Goal: Check status: Check status

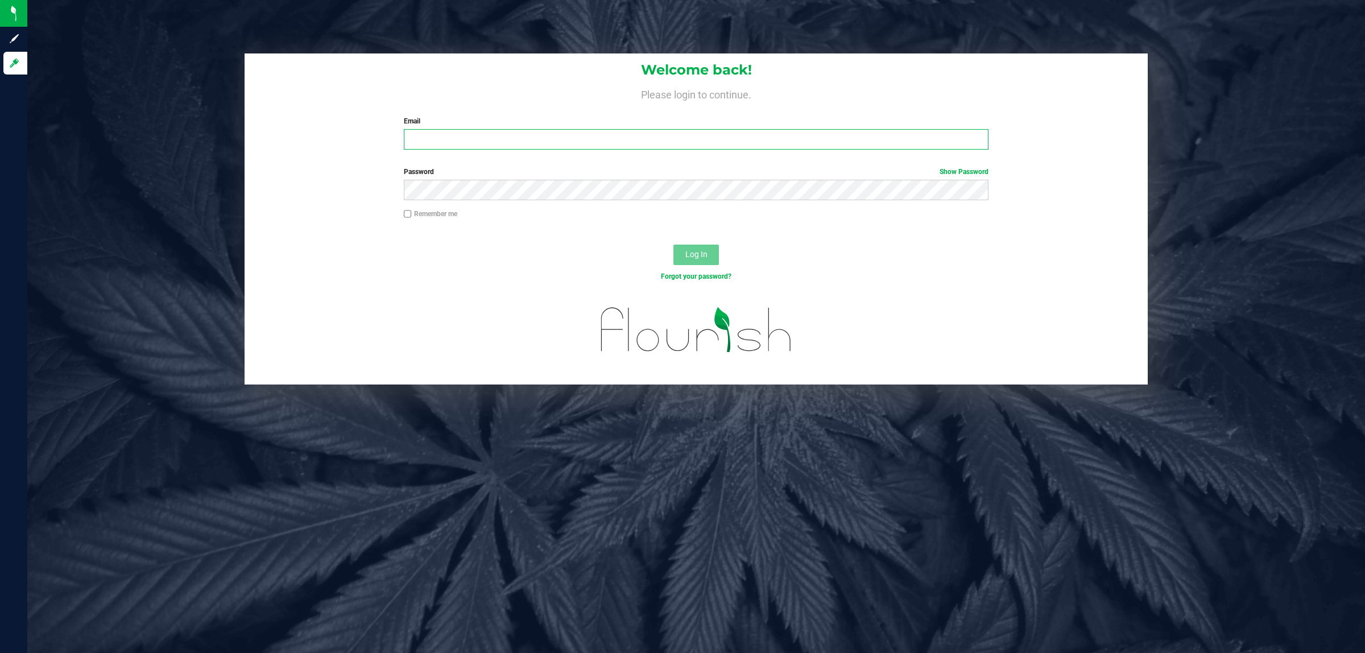
click at [423, 149] on input "Email" at bounding box center [696, 139] width 585 height 20
type input "[EMAIL_ADDRESS][DOMAIN_NAME]"
click at [673, 245] on button "Log In" at bounding box center [695, 255] width 45 height 20
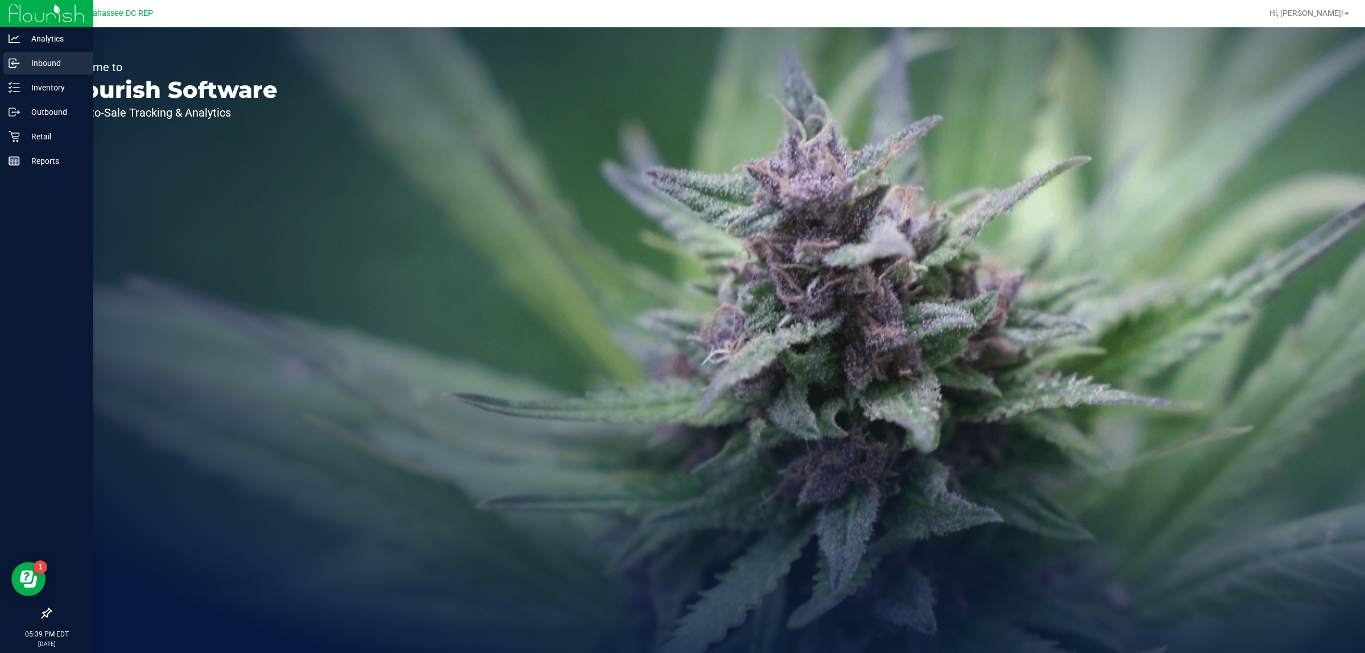
click at [51, 57] on p "Inbound" at bounding box center [54, 63] width 68 height 14
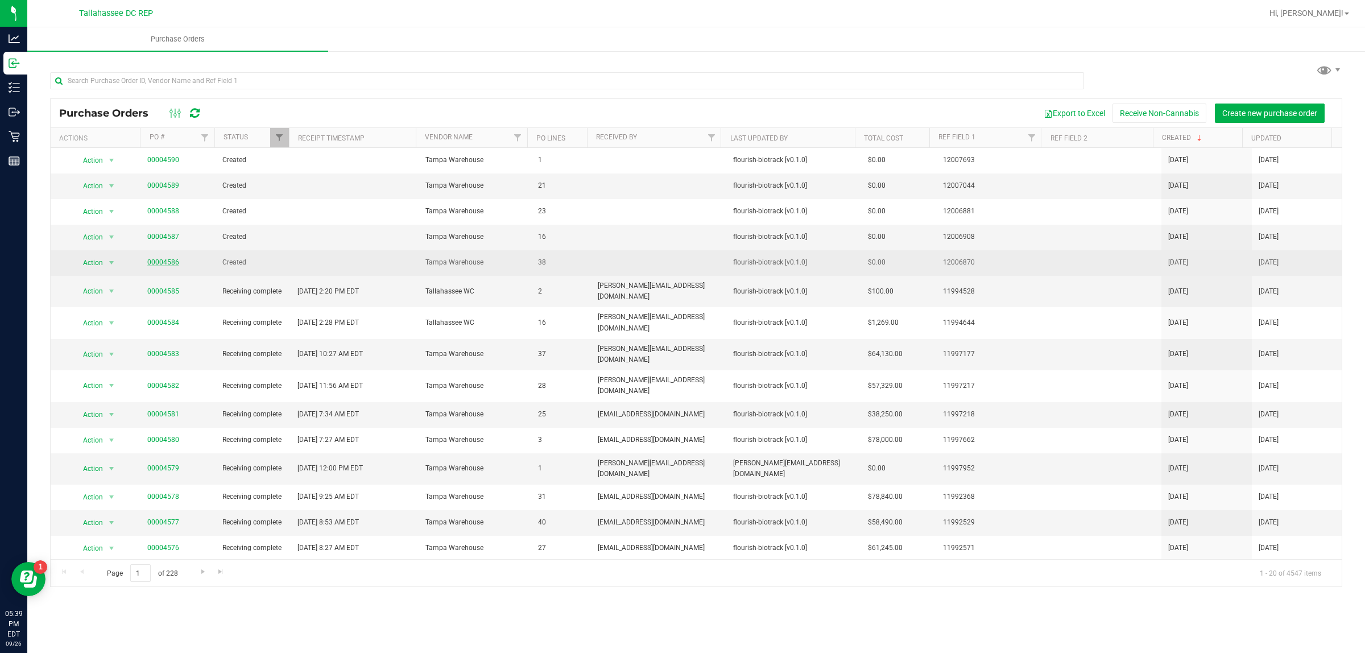
click at [154, 263] on link "00004586" at bounding box center [163, 262] width 32 height 8
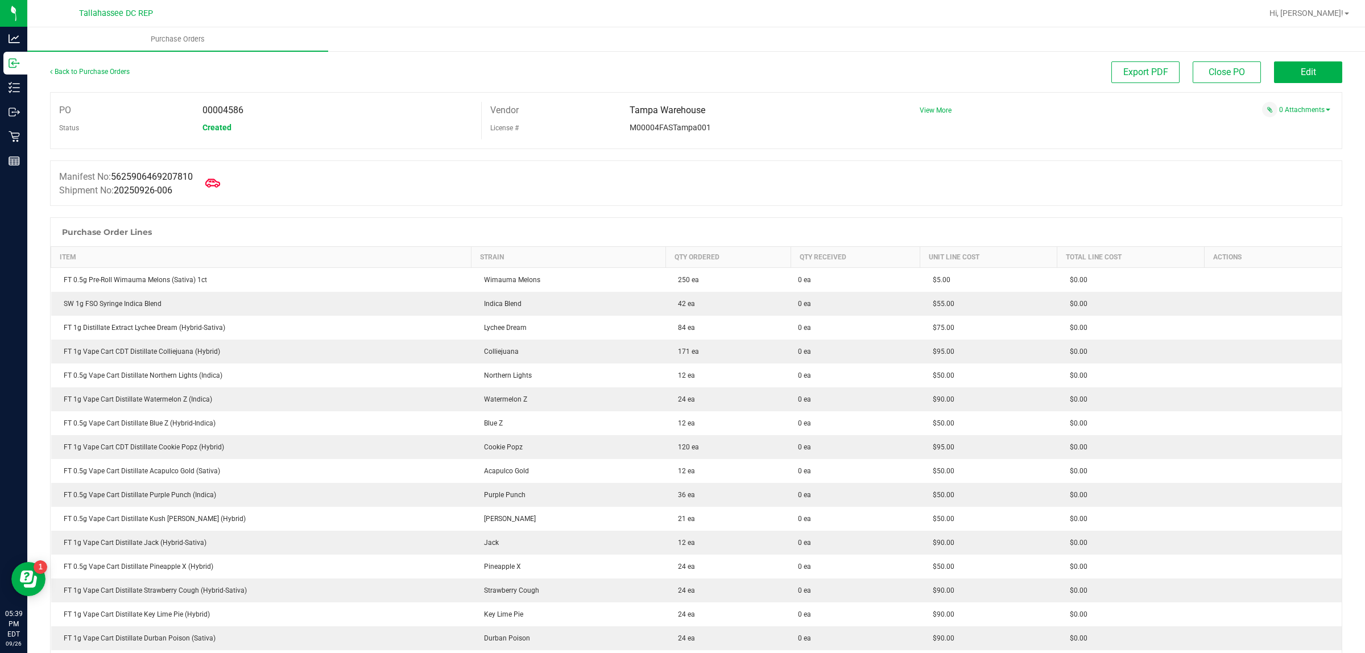
click at [219, 191] on span at bounding box center [212, 183] width 25 height 25
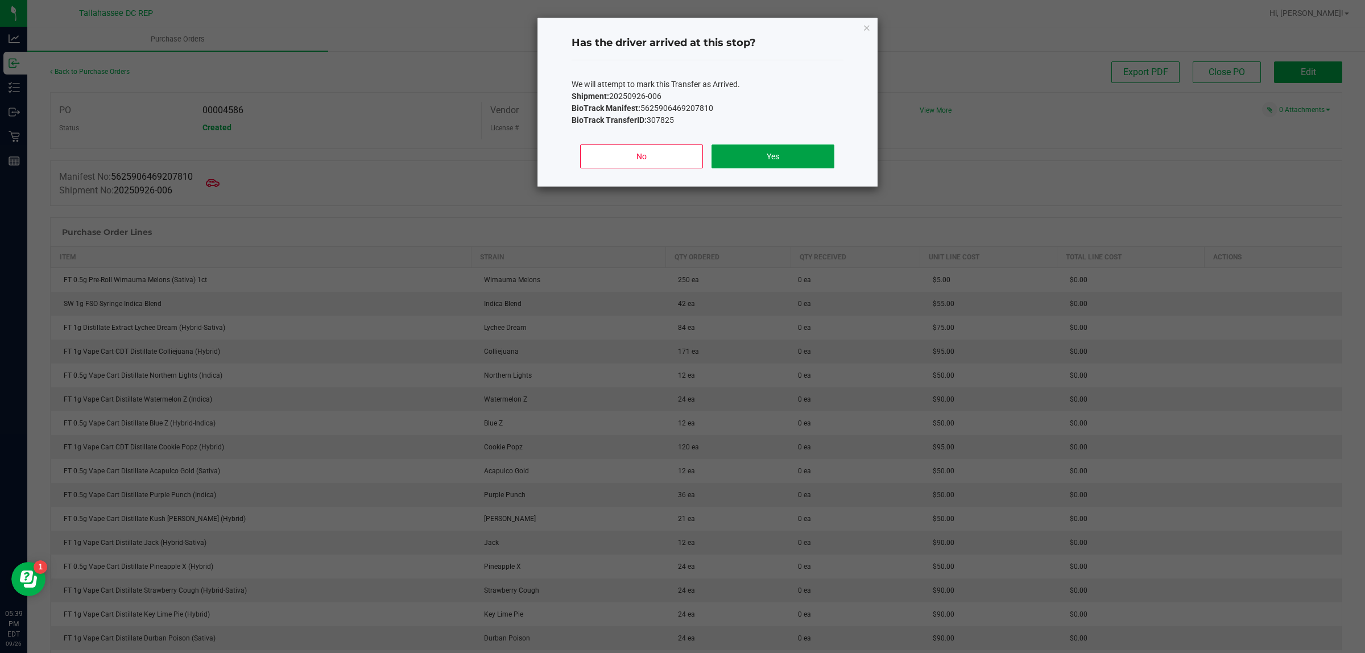
drag, startPoint x: 784, startPoint y: 159, endPoint x: 567, endPoint y: 177, distance: 217.4
click at [781, 160] on button "Yes" at bounding box center [772, 156] width 122 height 24
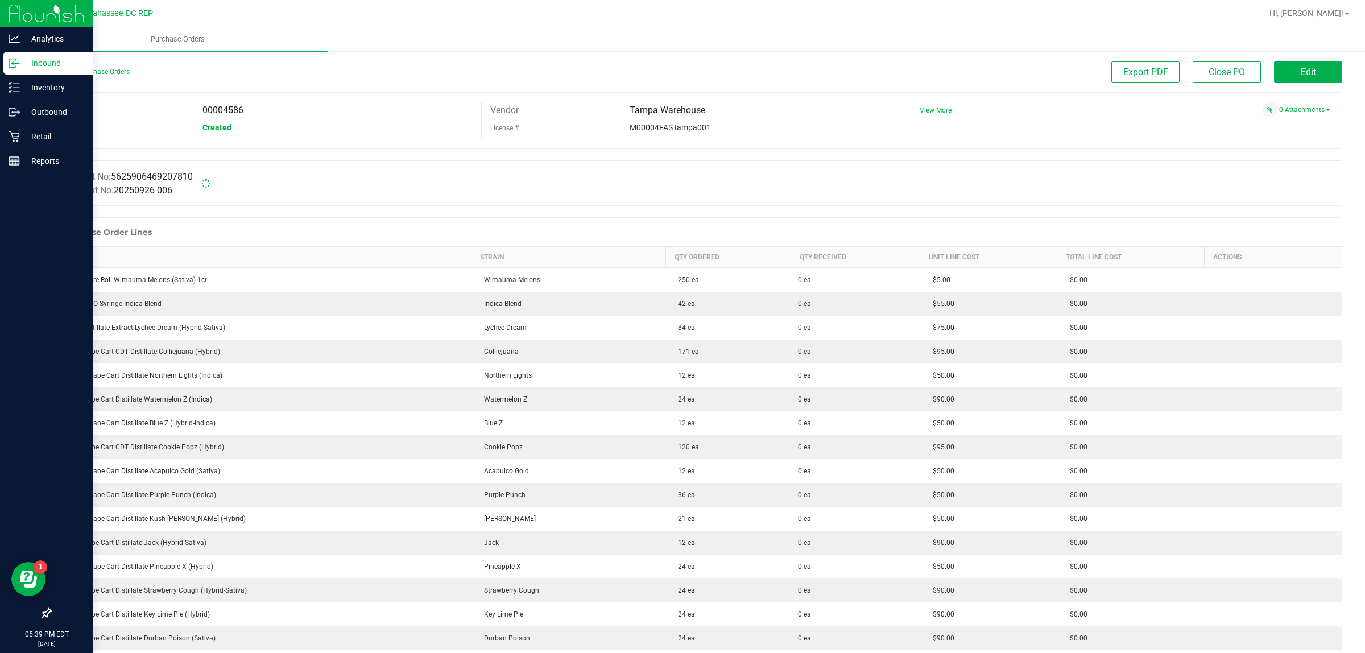
click at [20, 63] on p "Inbound" at bounding box center [54, 63] width 68 height 14
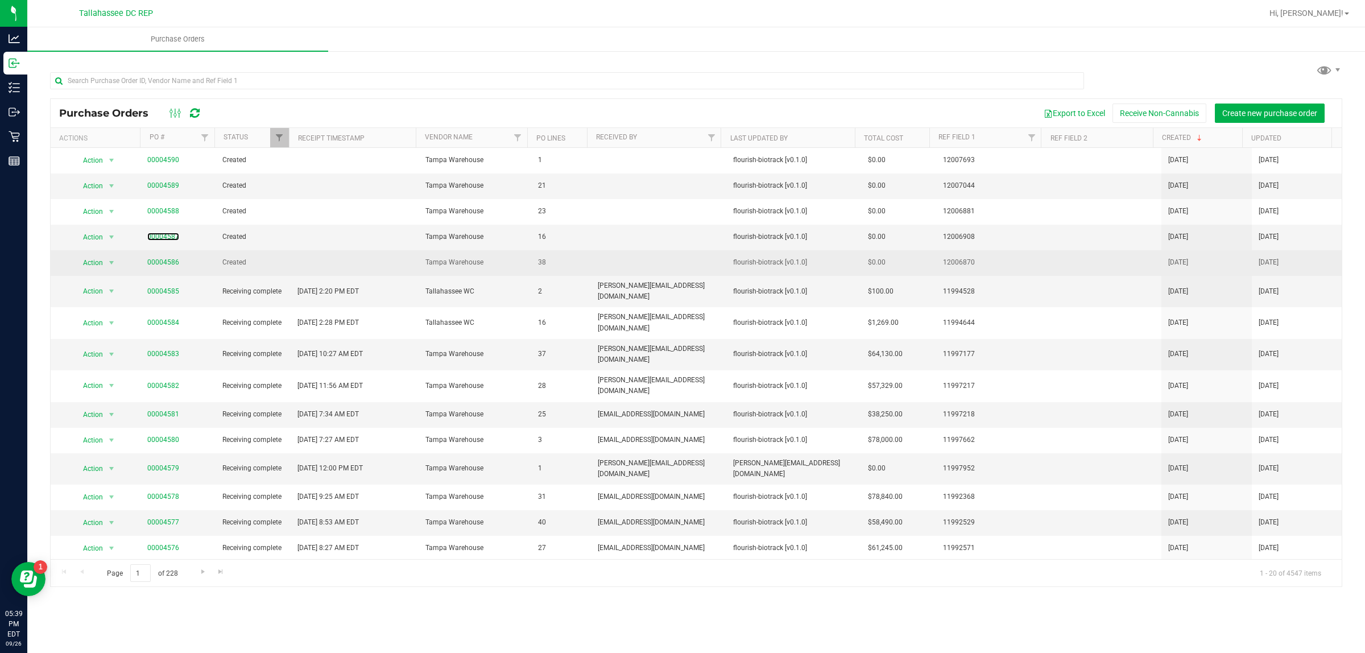
click at [160, 234] on link "00004587" at bounding box center [163, 237] width 32 height 8
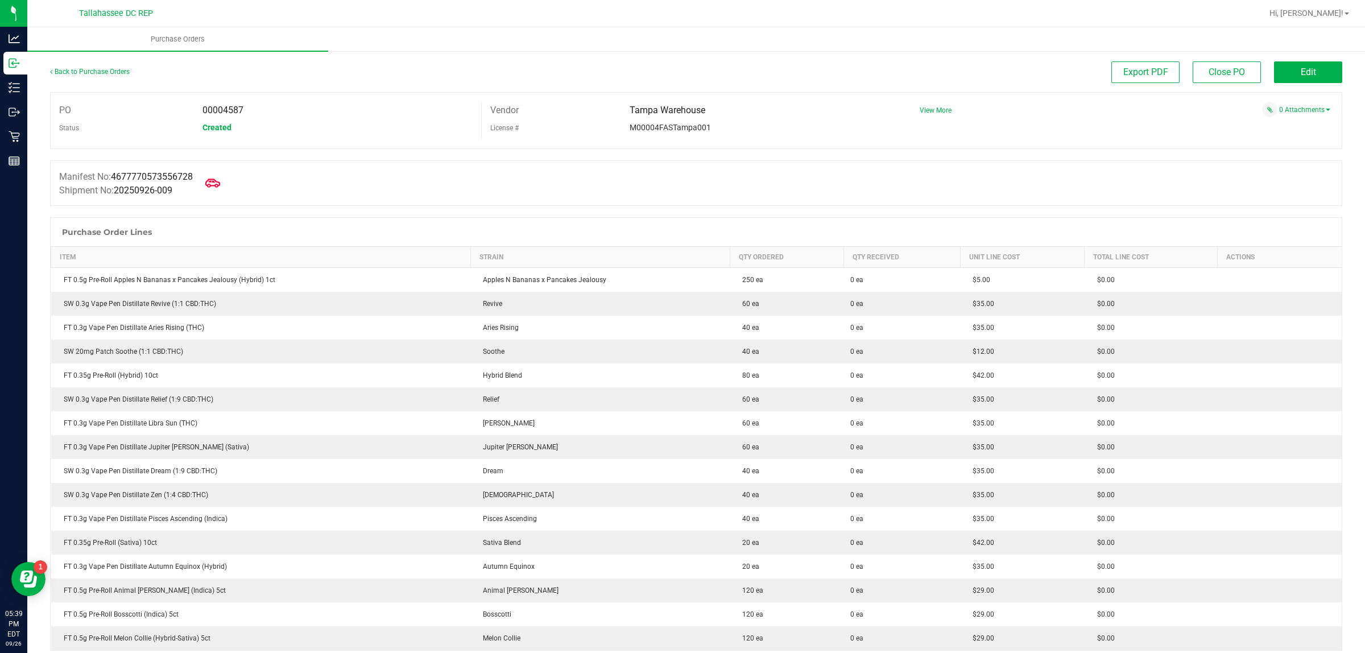
click at [219, 180] on icon at bounding box center [212, 183] width 15 height 15
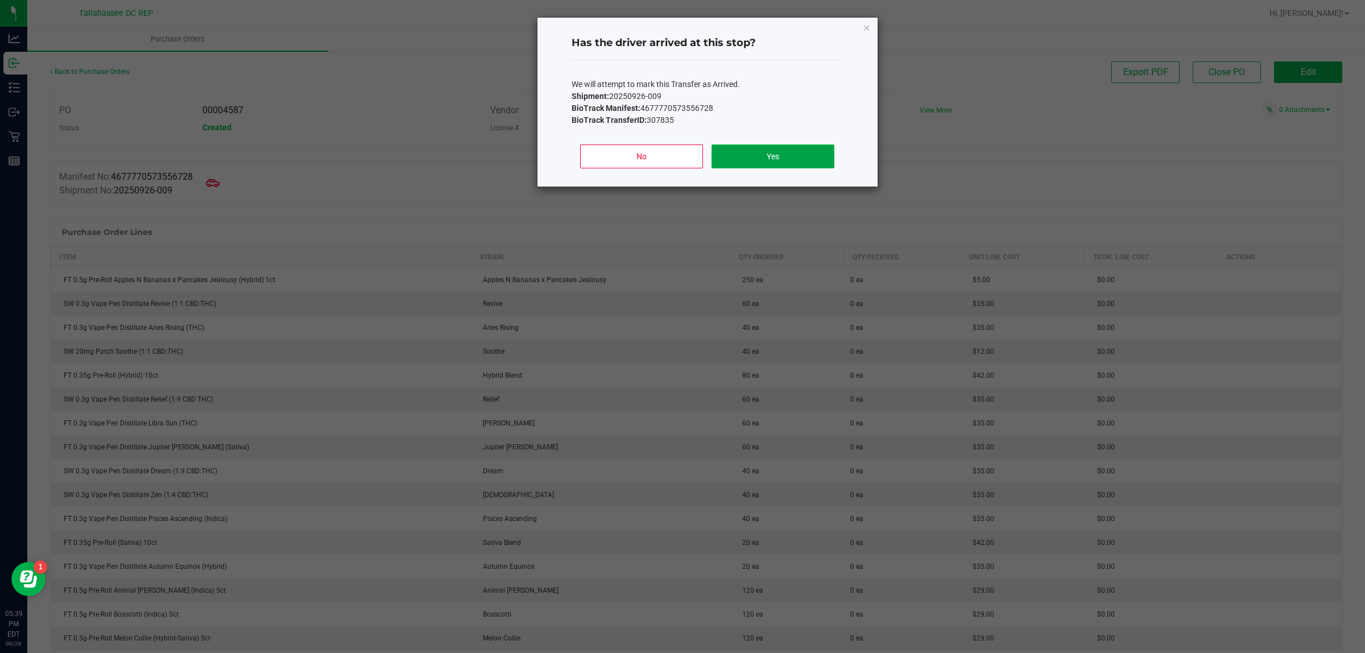
click at [743, 154] on button "Yes" at bounding box center [772, 156] width 122 height 24
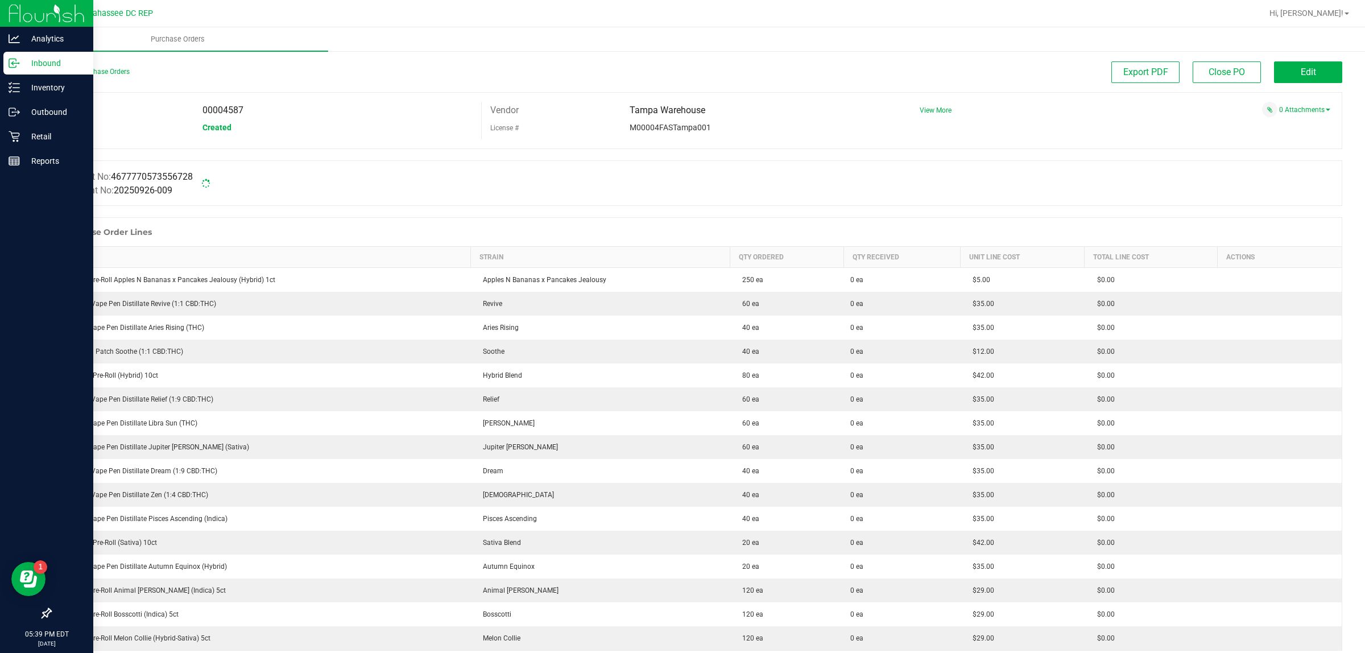
click at [11, 64] on icon at bounding box center [14, 62] width 11 height 11
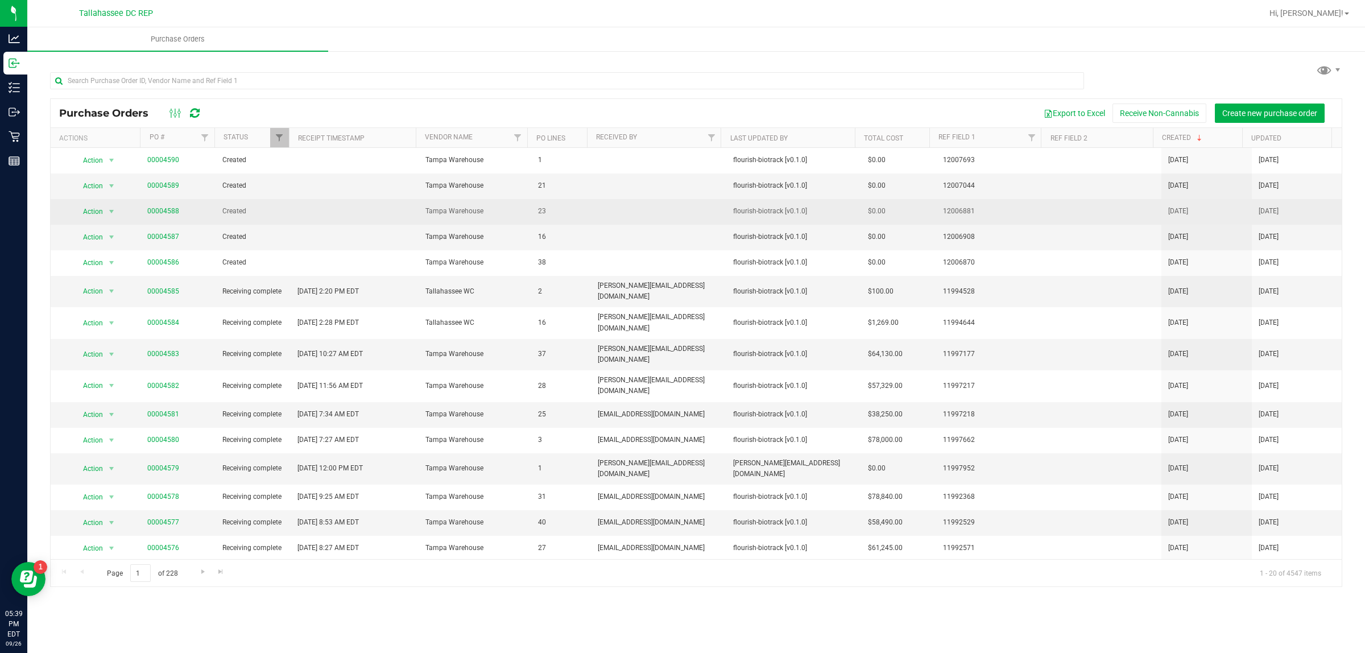
click at [169, 216] on span "00004588" at bounding box center [163, 211] width 32 height 11
click at [171, 212] on link "00004588" at bounding box center [163, 211] width 32 height 8
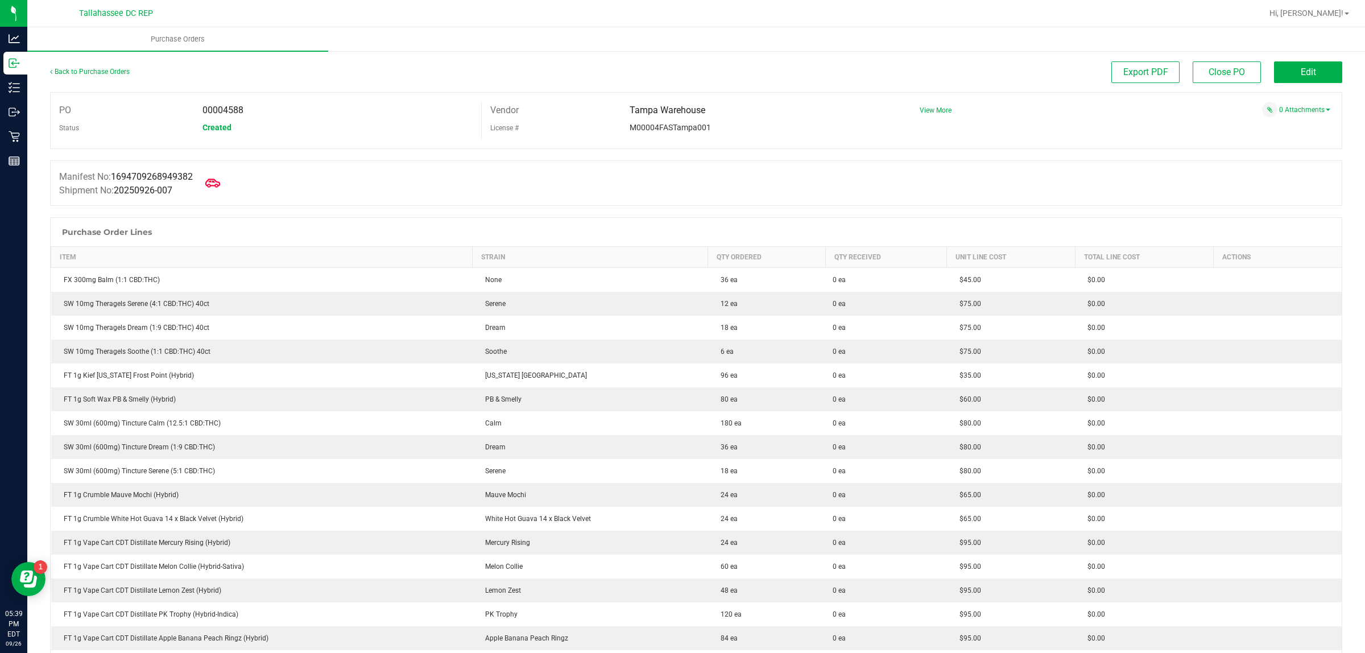
click at [212, 183] on icon at bounding box center [212, 183] width 15 height 9
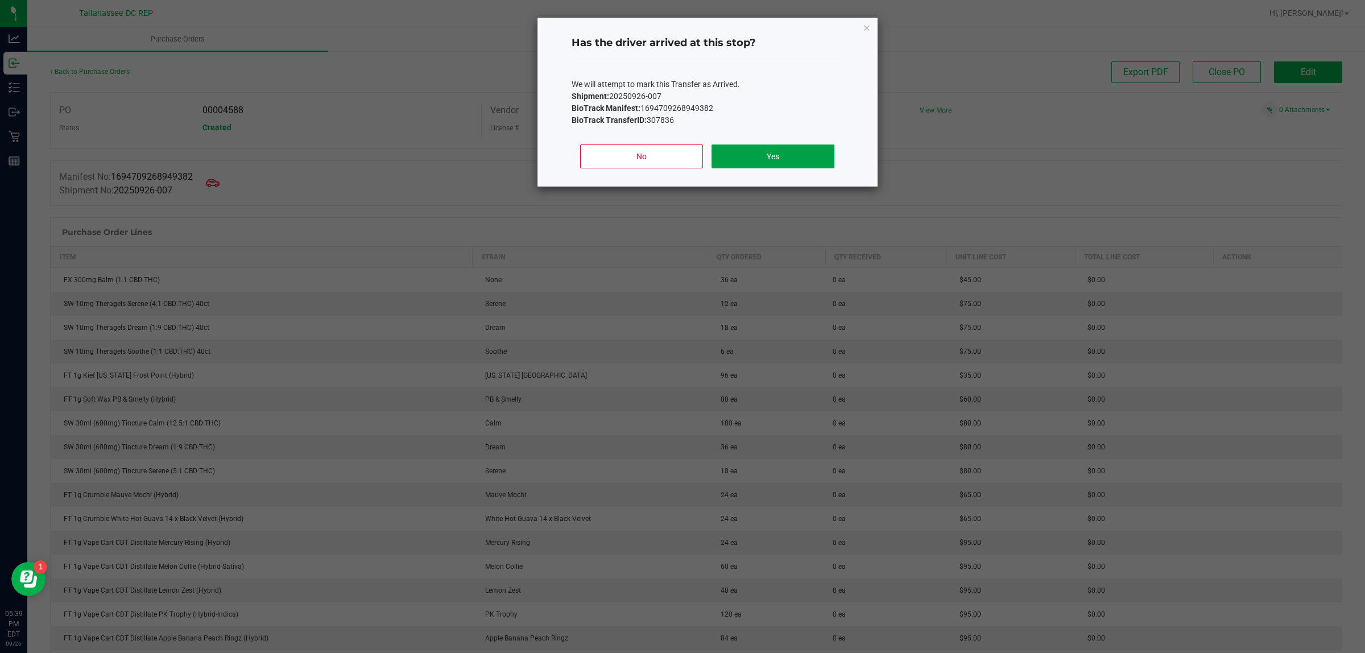
drag, startPoint x: 725, startPoint y: 144, endPoint x: 731, endPoint y: 144, distance: 6.3
click at [734, 144] on button "Yes" at bounding box center [772, 156] width 122 height 24
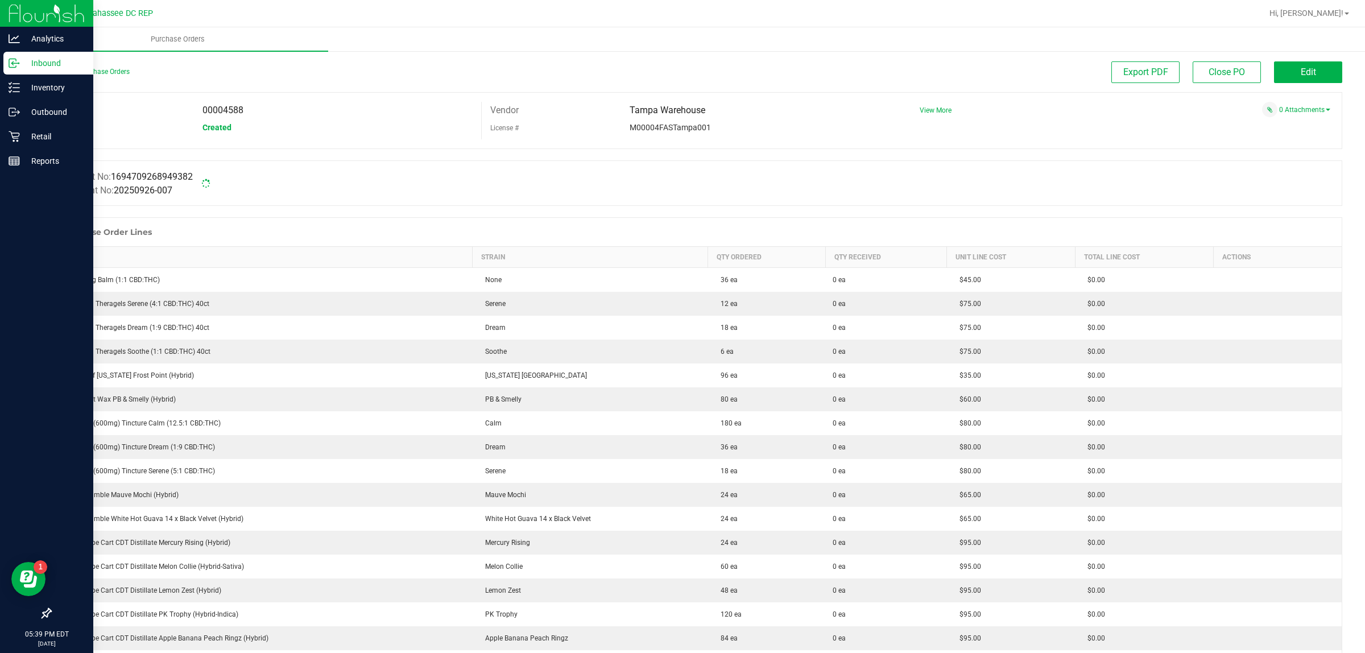
click at [23, 55] on div "Inbound" at bounding box center [48, 63] width 90 height 23
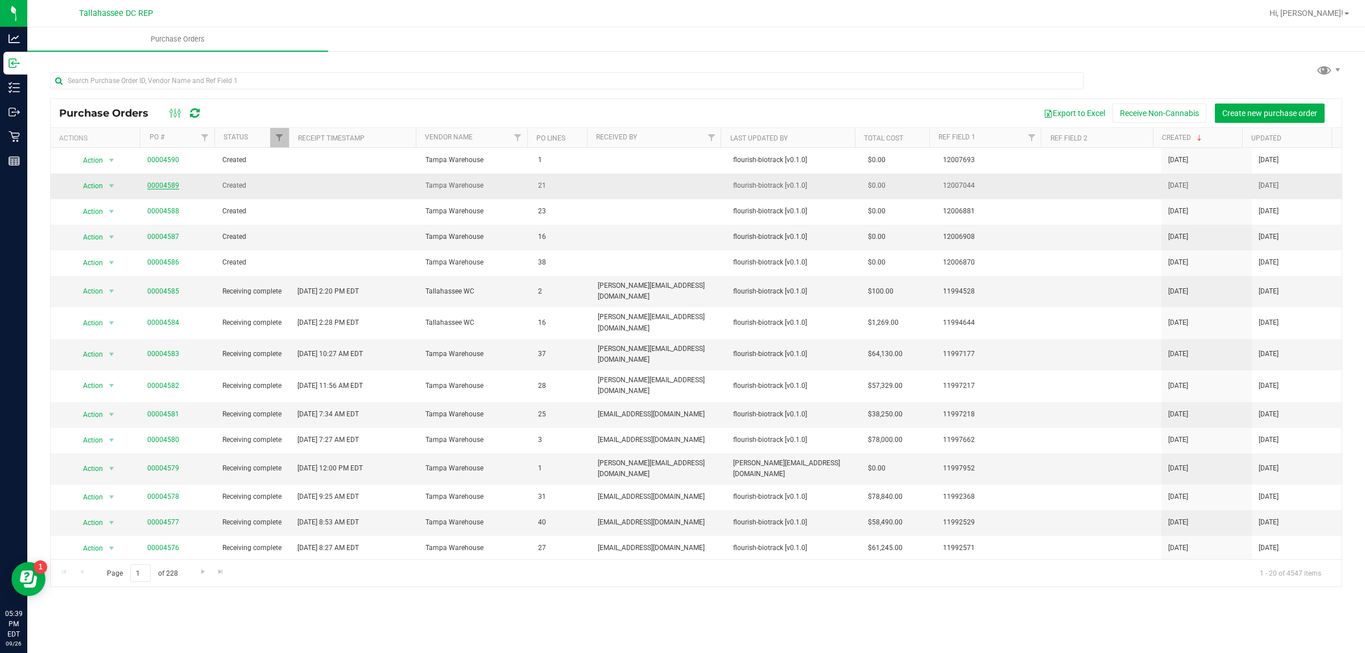
click at [163, 188] on link "00004589" at bounding box center [163, 185] width 32 height 8
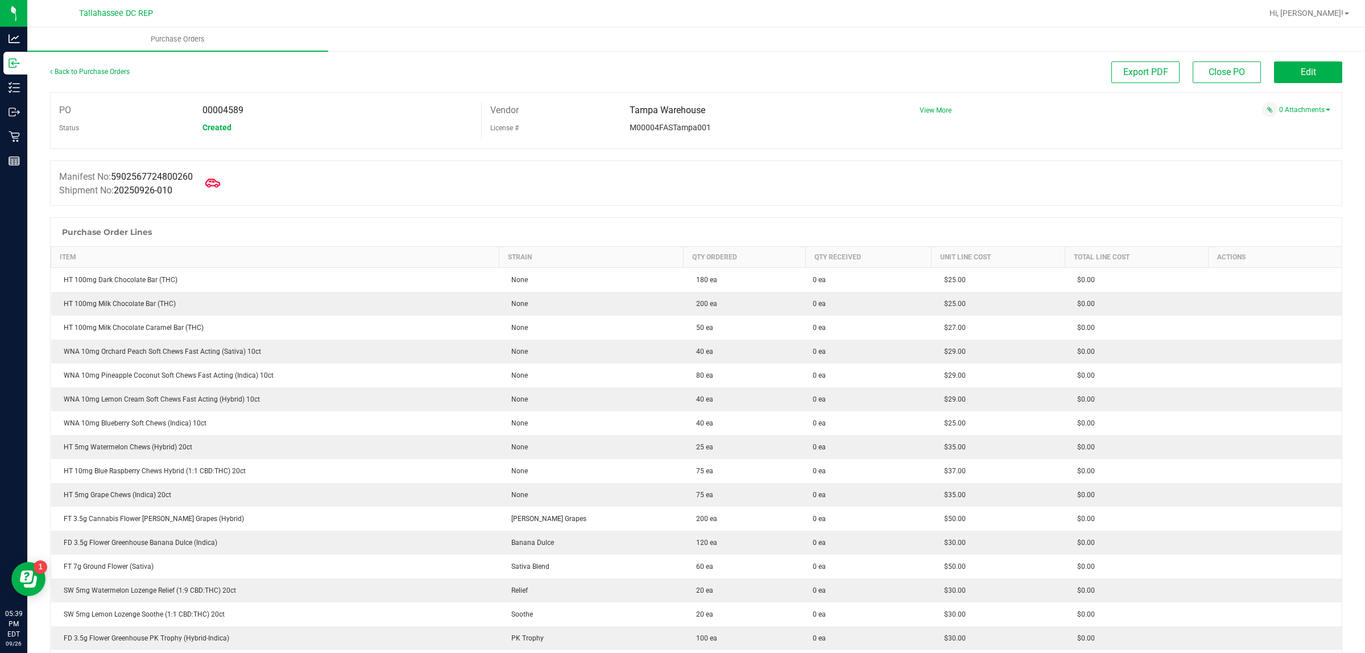
click at [211, 188] on icon at bounding box center [212, 183] width 15 height 15
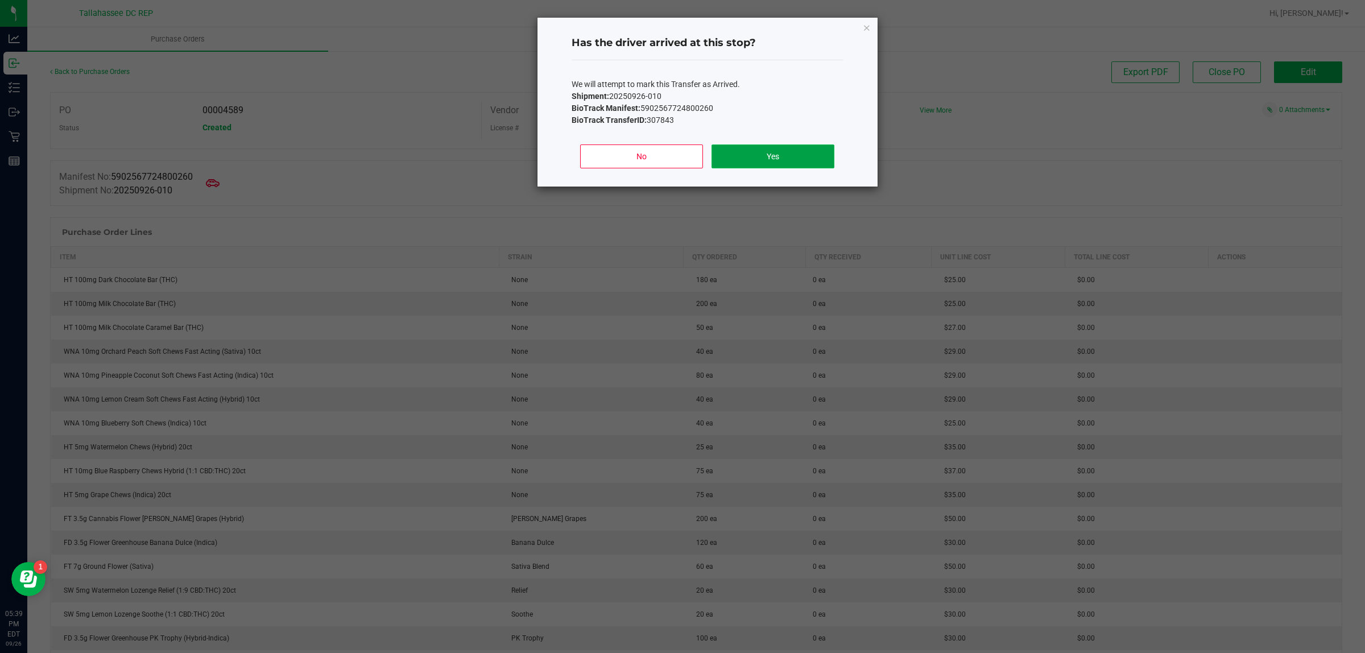
click at [732, 168] on button "Yes" at bounding box center [772, 156] width 122 height 24
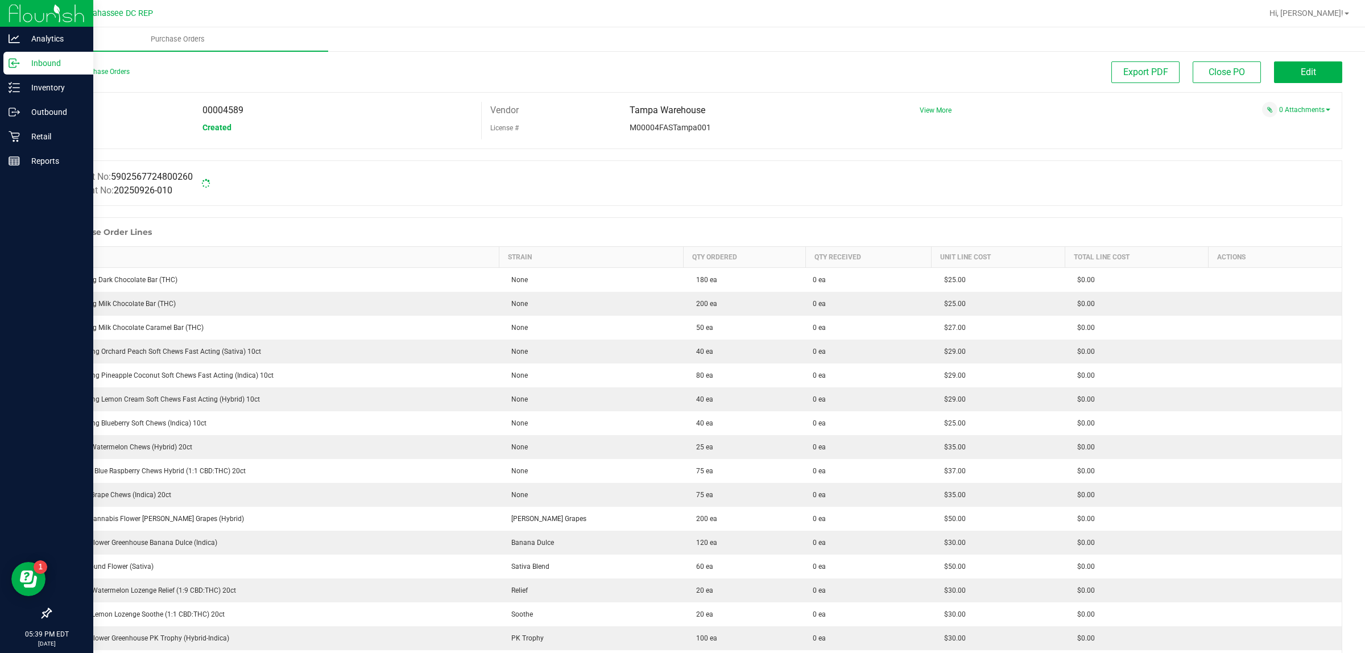
click at [50, 59] on p "Inbound" at bounding box center [54, 63] width 68 height 14
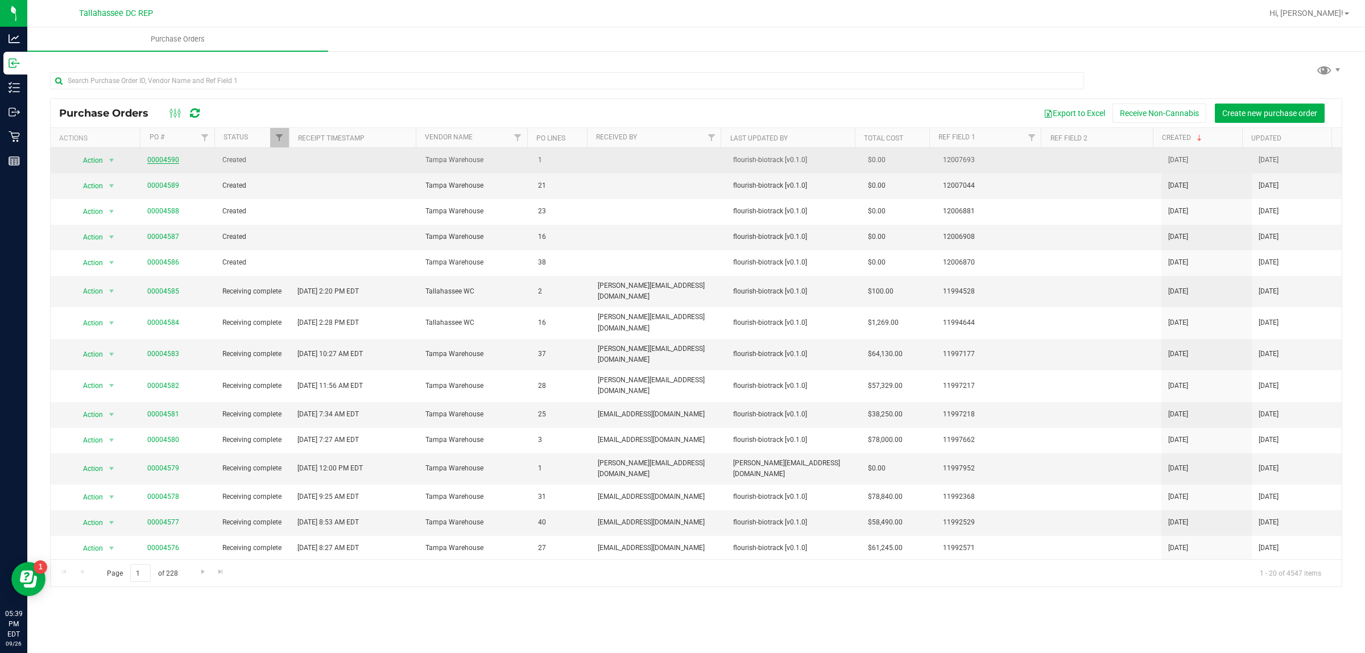
click at [158, 160] on link "00004590" at bounding box center [163, 160] width 32 height 8
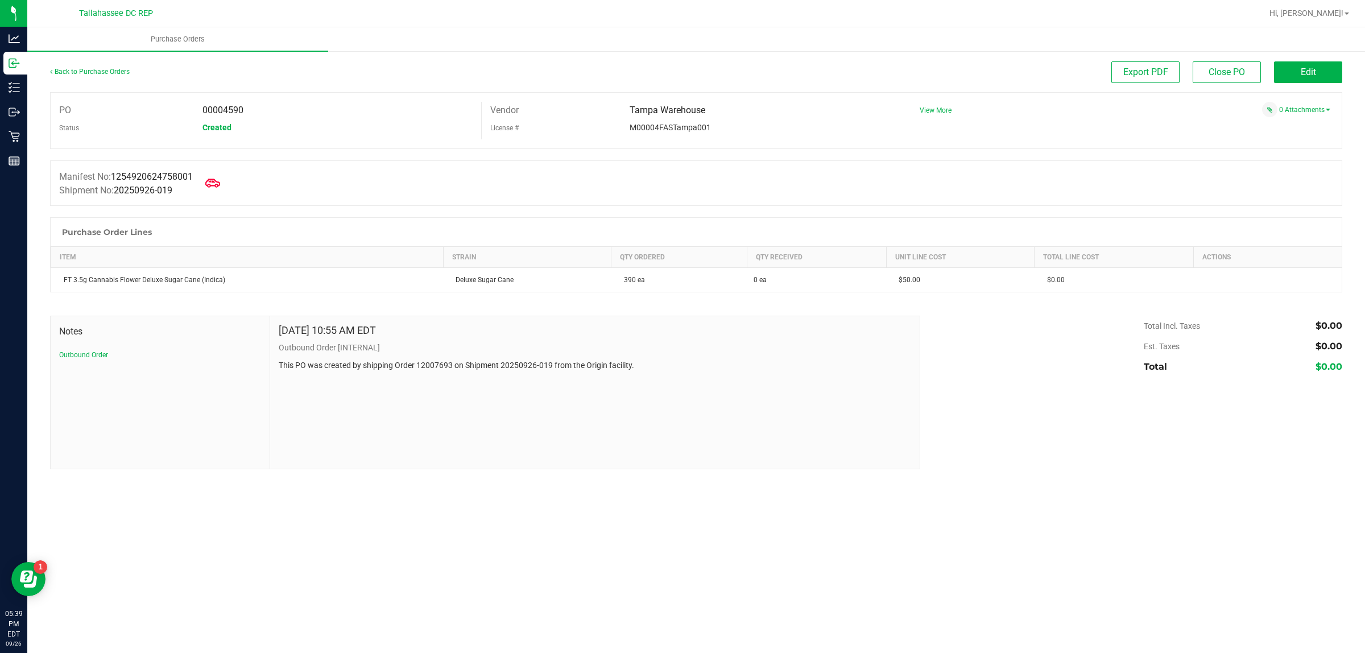
click at [208, 183] on span at bounding box center [212, 183] width 25 height 25
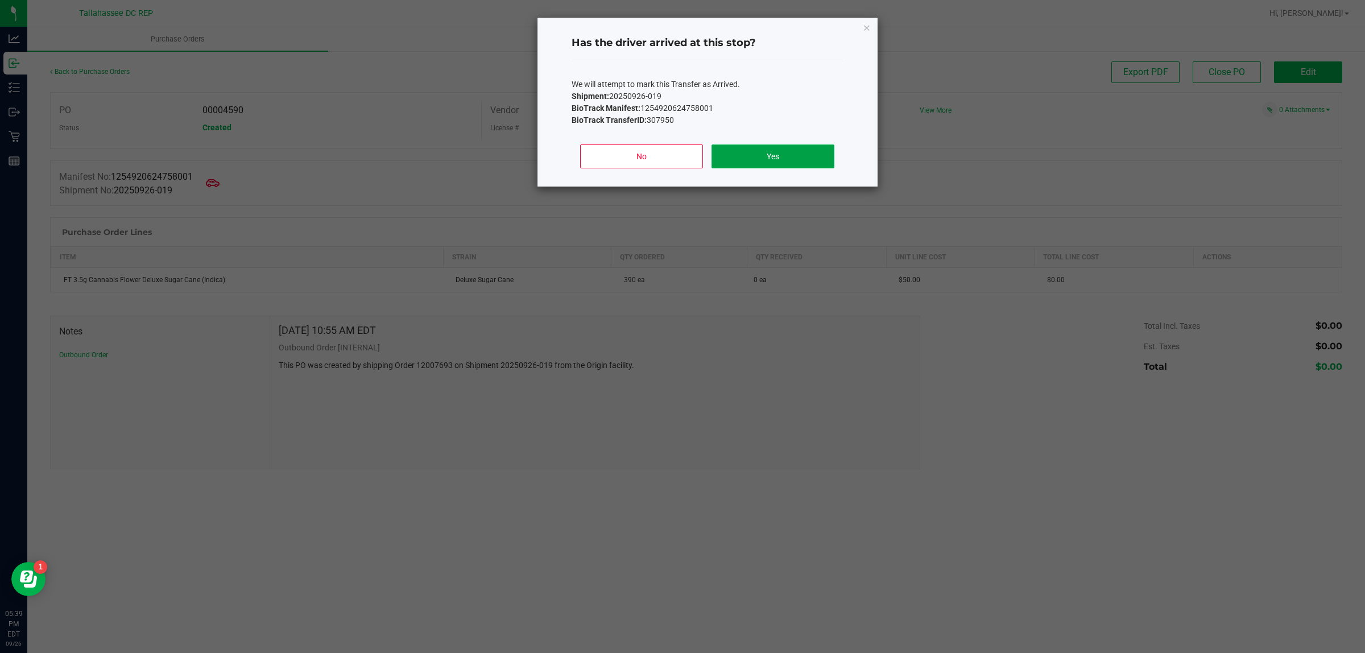
click at [747, 154] on button "Yes" at bounding box center [772, 156] width 122 height 24
